Goal: Transaction & Acquisition: Obtain resource

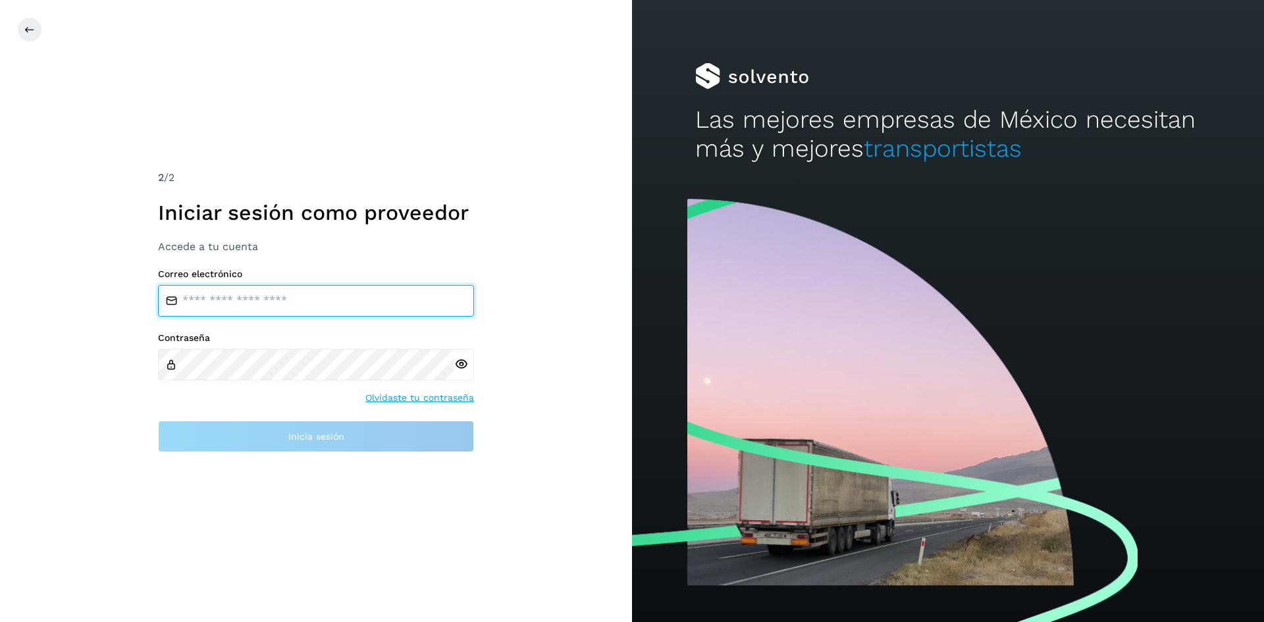
click at [404, 303] on input "email" at bounding box center [316, 301] width 316 height 32
type input "**********"
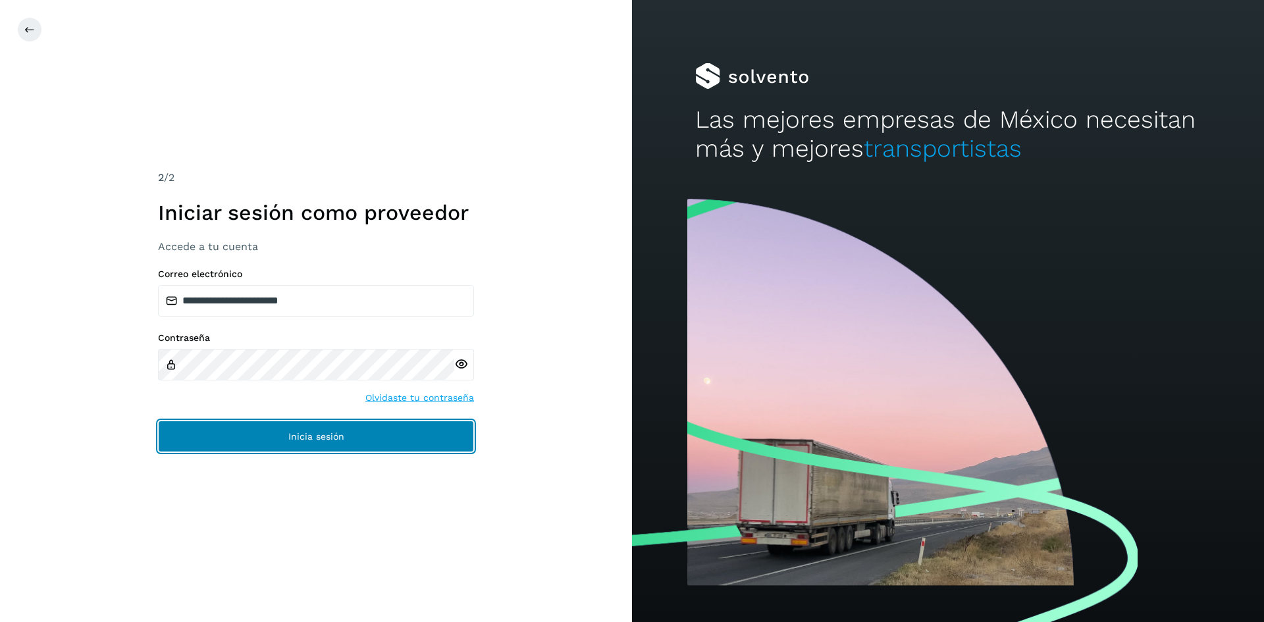
click at [399, 427] on button "Inicia sesión" at bounding box center [316, 437] width 316 height 32
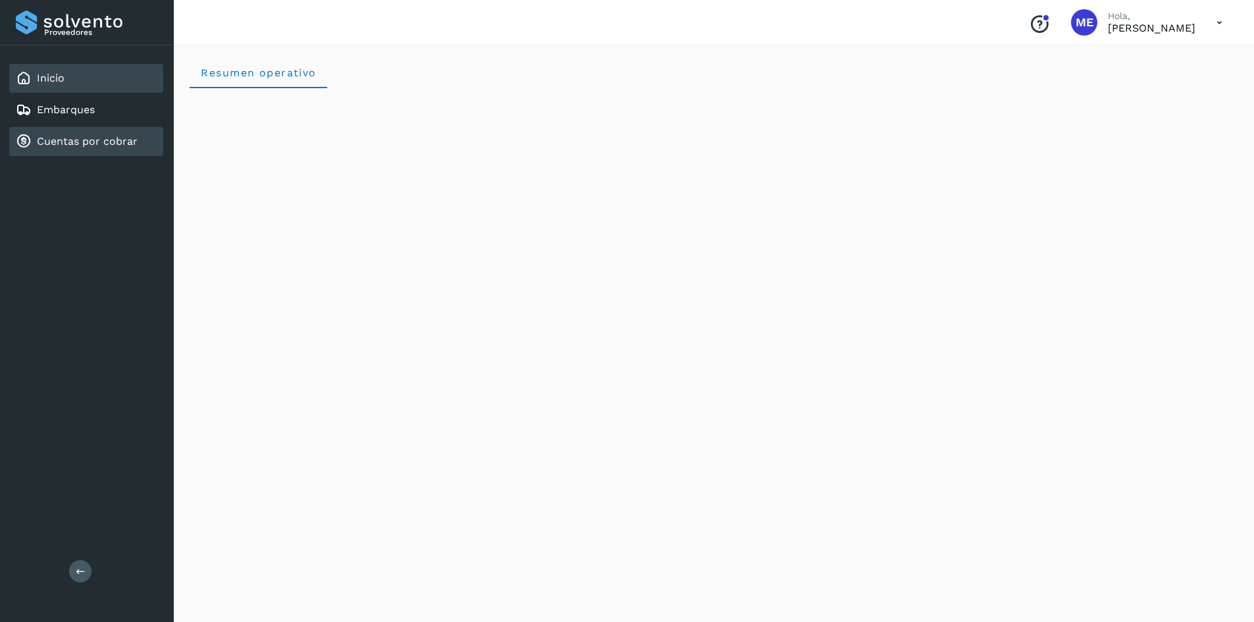
click at [36, 140] on div "Cuentas por cobrar" at bounding box center [77, 142] width 122 height 16
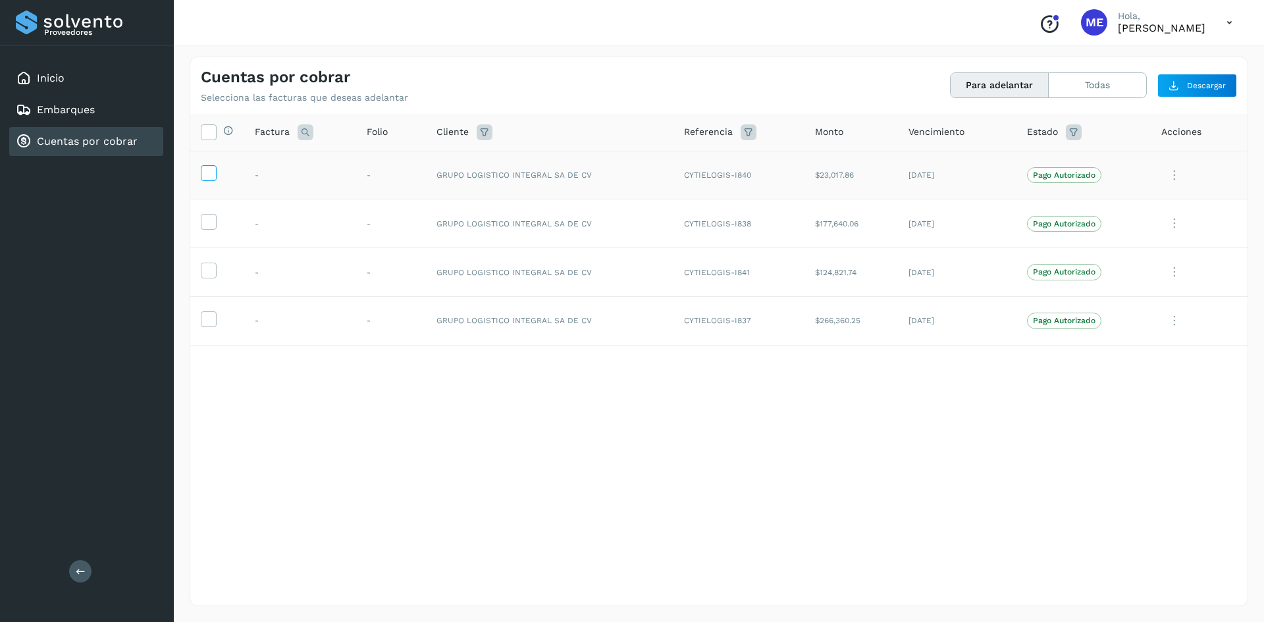
click at [203, 175] on icon at bounding box center [208, 172] width 14 height 14
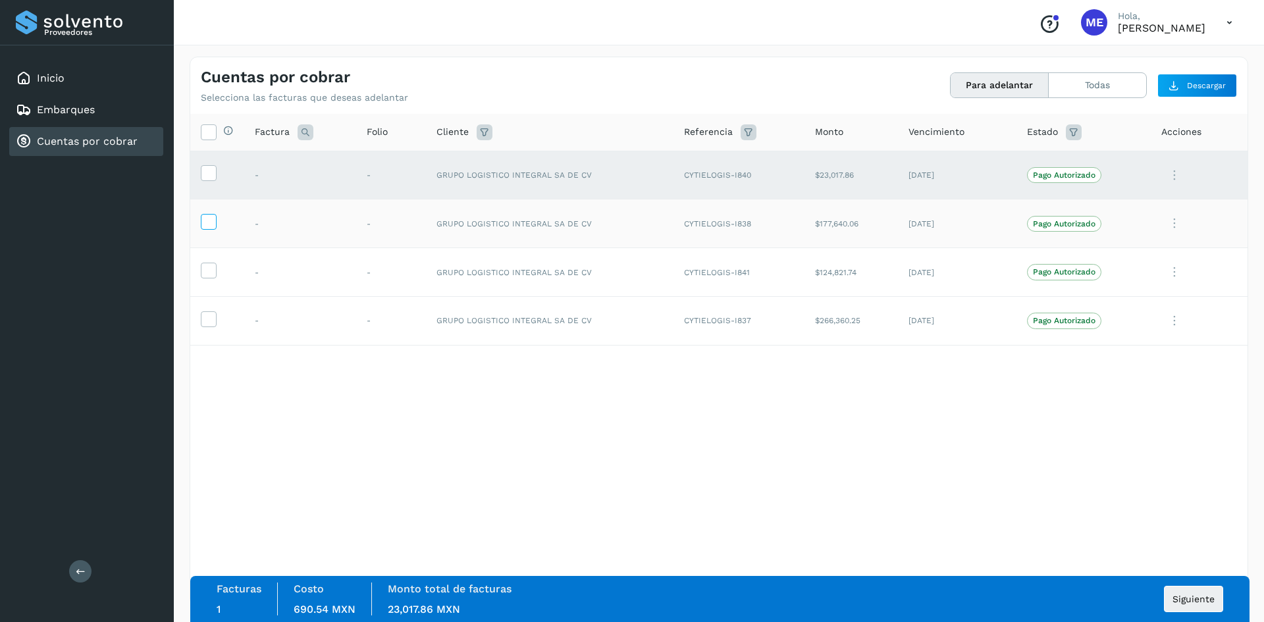
click at [209, 221] on icon at bounding box center [208, 221] width 14 height 14
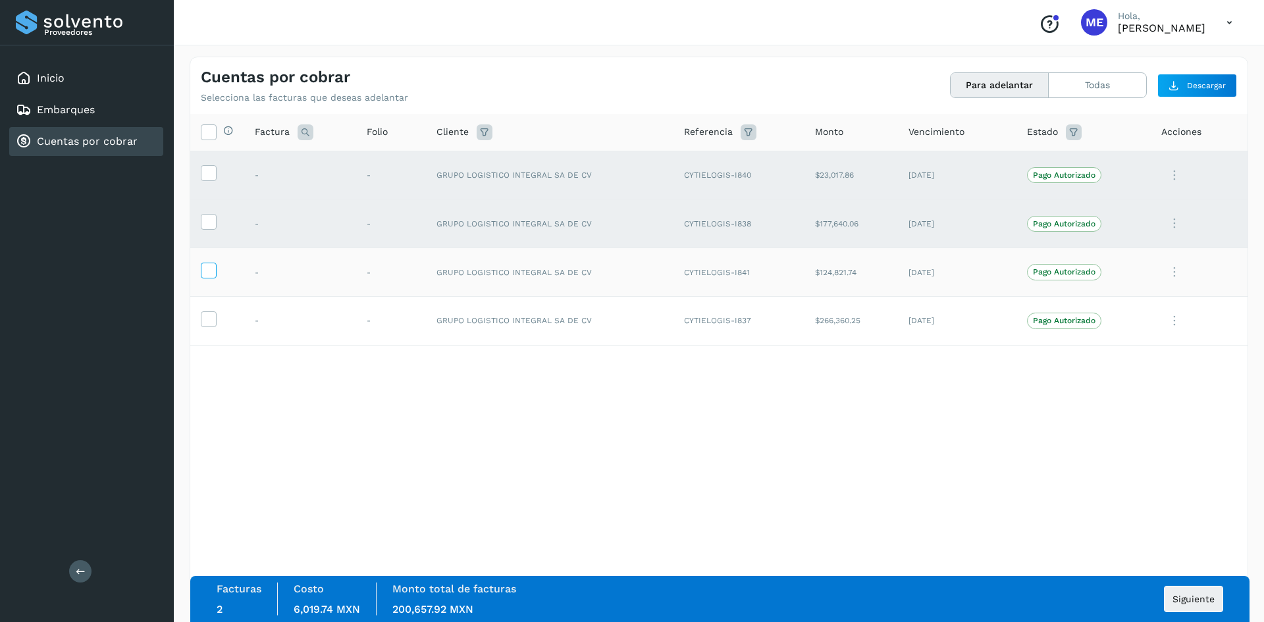
click at [211, 270] on icon at bounding box center [208, 270] width 14 height 14
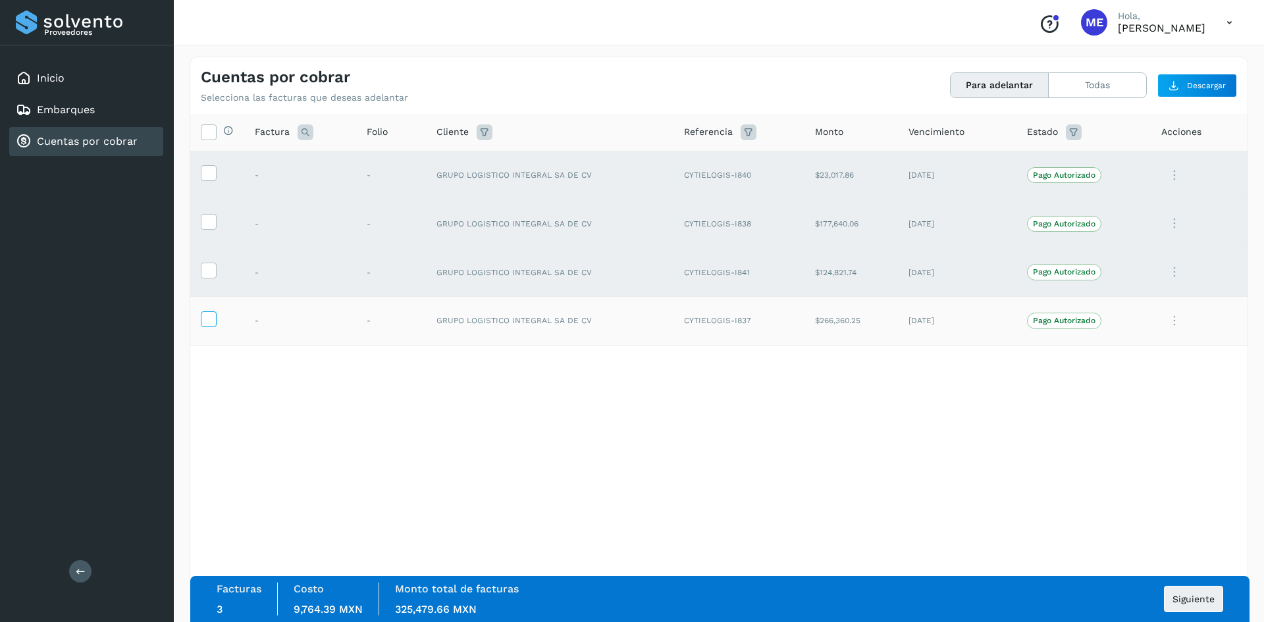
click at [209, 319] on icon at bounding box center [208, 318] width 14 height 14
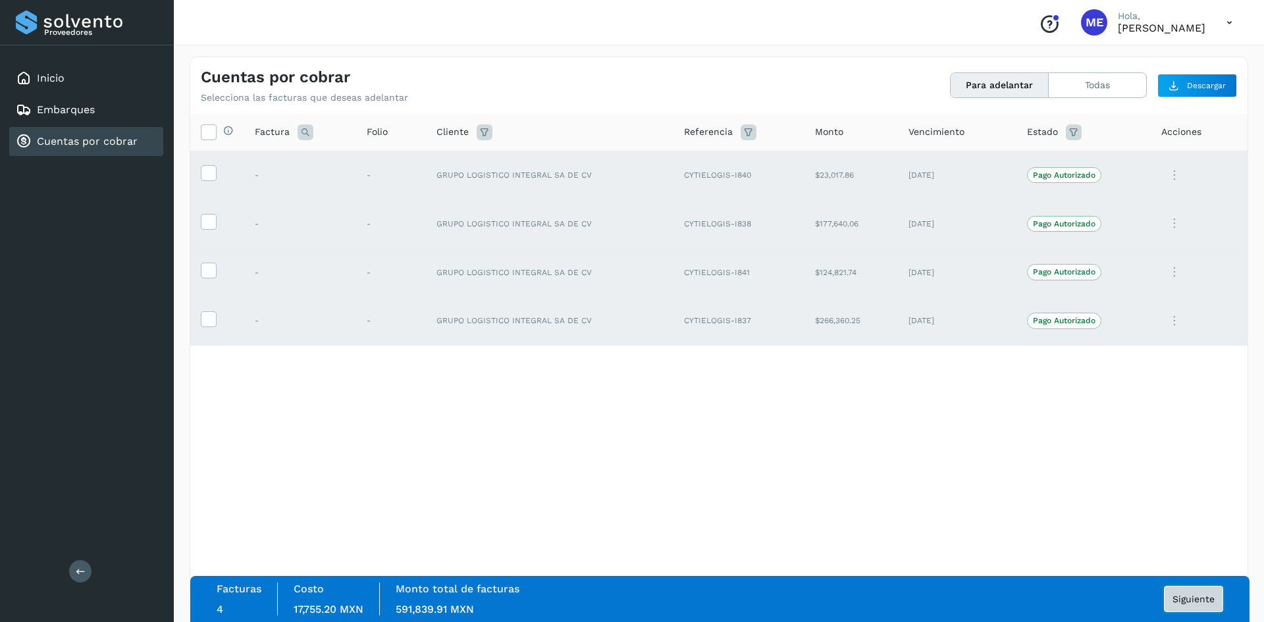
click at [1197, 603] on span "Siguiente" at bounding box center [1193, 598] width 42 height 9
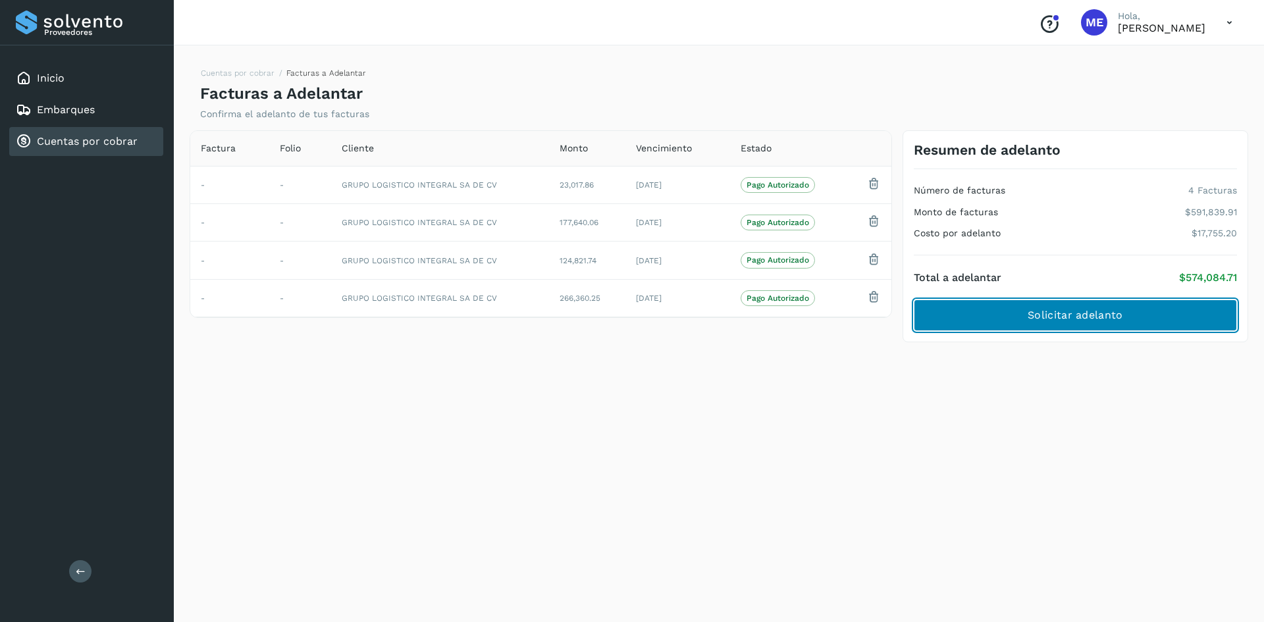
click at [1100, 319] on span "Solicitar adelanto" at bounding box center [1074, 315] width 95 height 14
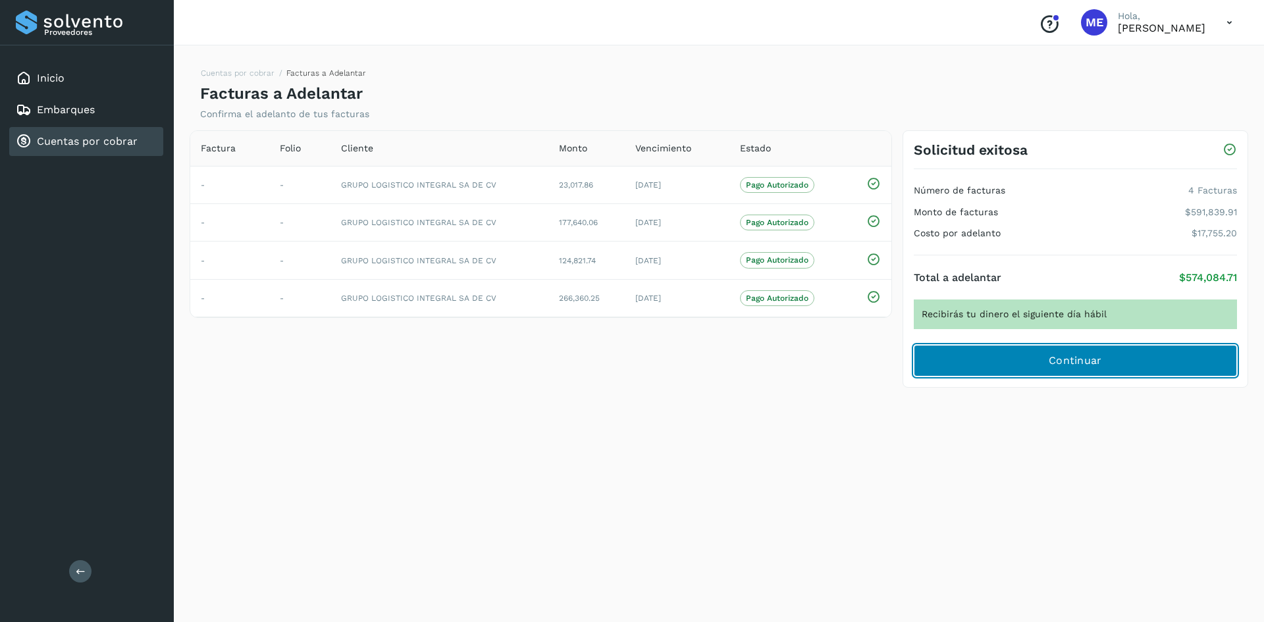
click at [992, 361] on button "Continuar" at bounding box center [1074, 361] width 323 height 32
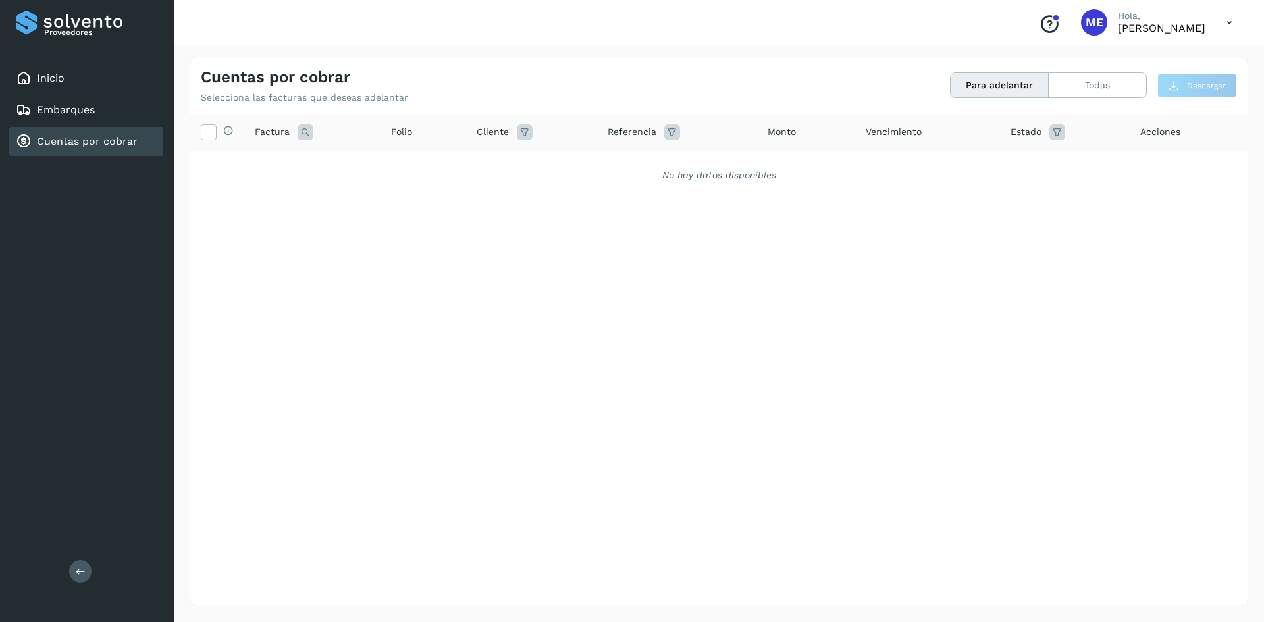
click at [1054, 133] on icon at bounding box center [1057, 132] width 16 height 16
click at [890, 239] on div "Selecciona todas las facturas disponibles para adelanto Factura Folio Cliente R…" at bounding box center [718, 333] width 1057 height 438
click at [1027, 420] on div "Selecciona todas las facturas disponibles para adelanto Factura Folio Cliente R…" at bounding box center [718, 333] width 1057 height 438
click at [303, 131] on icon at bounding box center [305, 132] width 16 height 16
click at [318, 306] on div "Selecciona todas las facturas disponibles para adelanto Factura Cancelar Buscar…" at bounding box center [718, 333] width 1057 height 438
